Goal: Information Seeking & Learning: Learn about a topic

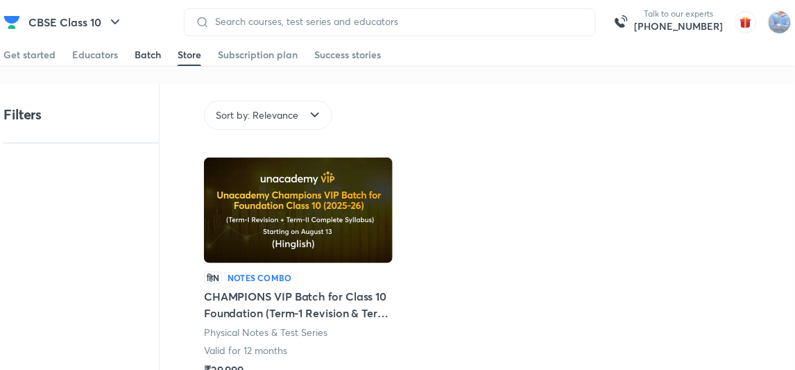
click at [142, 52] on div "Batch" at bounding box center [148, 55] width 26 height 14
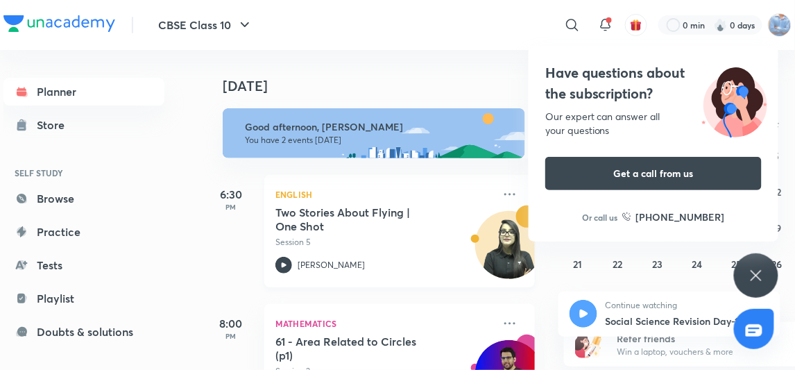
scroll to position [57, 0]
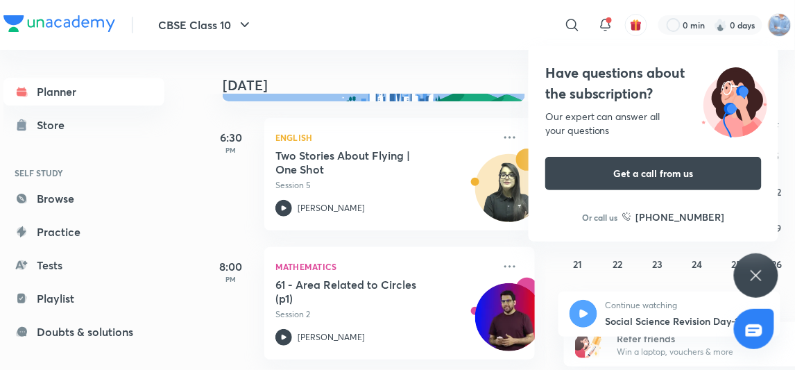
click at [737, 277] on div "Have questions about the subscription? Our expert can answer all your questions…" at bounding box center [756, 275] width 44 height 44
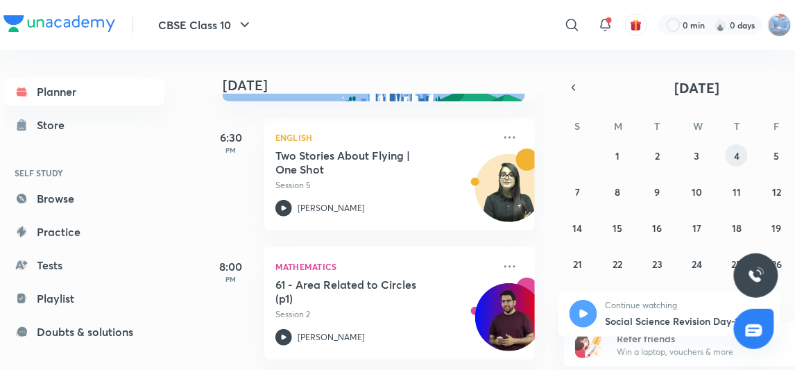
click at [739, 152] on abbr "4" at bounding box center [737, 155] width 6 height 13
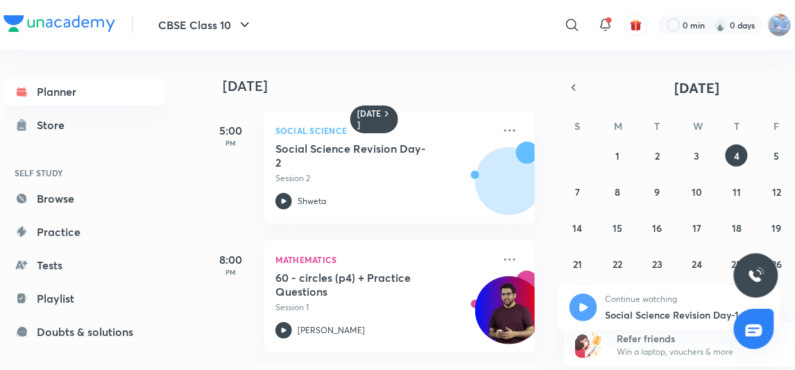
scroll to position [0, 13]
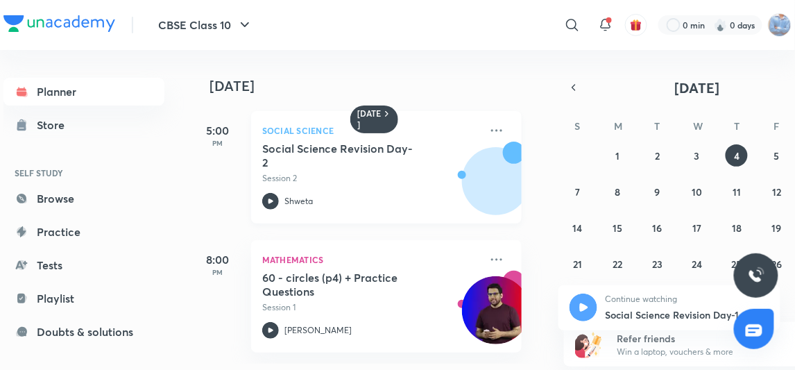
click at [277, 196] on icon at bounding box center [270, 201] width 17 height 17
click at [699, 153] on abbr "3" at bounding box center [697, 155] width 6 height 13
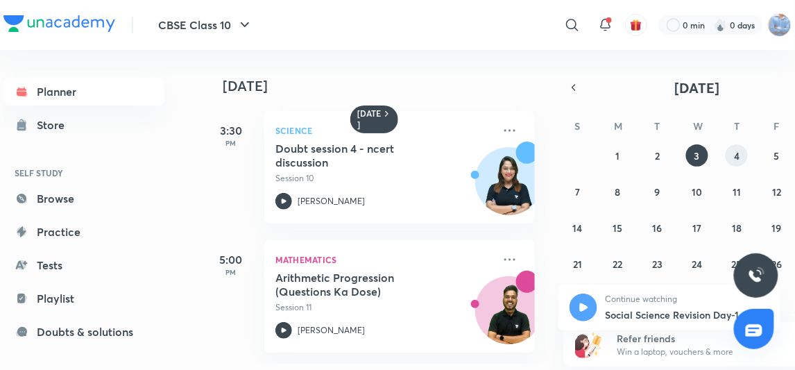
click at [735, 151] on abbr "4" at bounding box center [737, 155] width 6 height 13
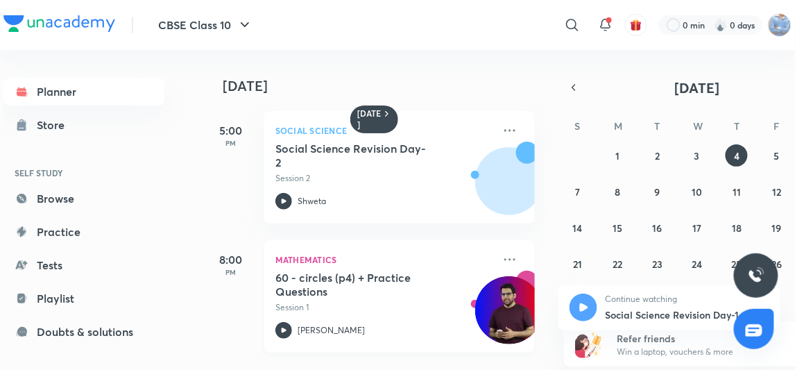
click at [282, 323] on icon at bounding box center [283, 330] width 17 height 17
